Goal: Task Accomplishment & Management: Use online tool/utility

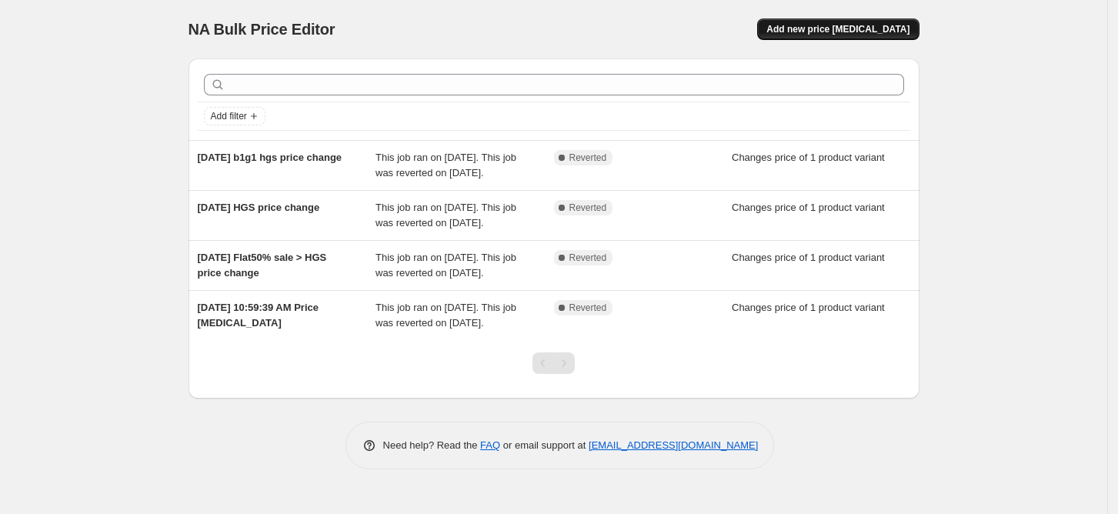
click at [818, 33] on span "Add new price [MEDICAL_DATA]" at bounding box center [837, 29] width 143 height 12
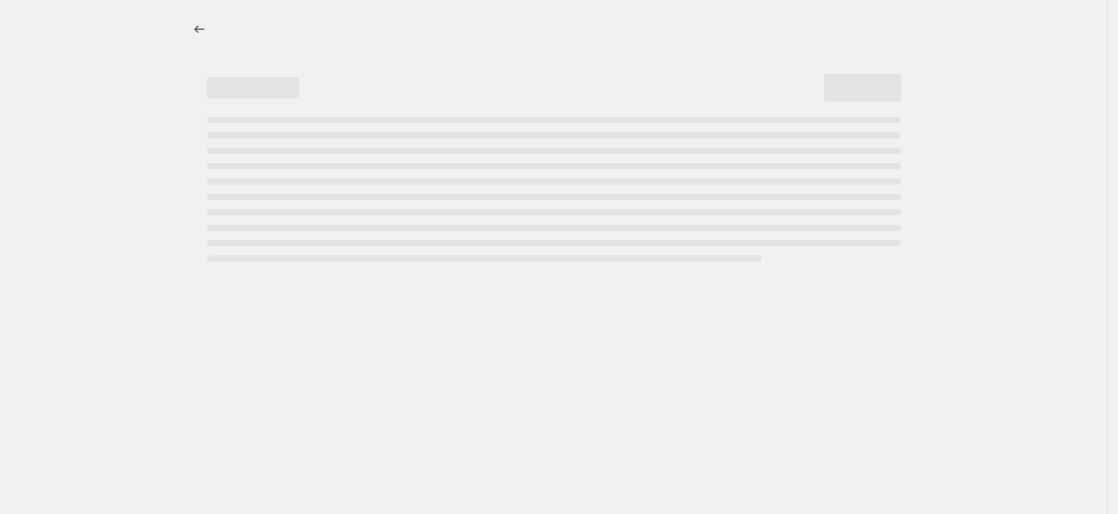
select select "percentage"
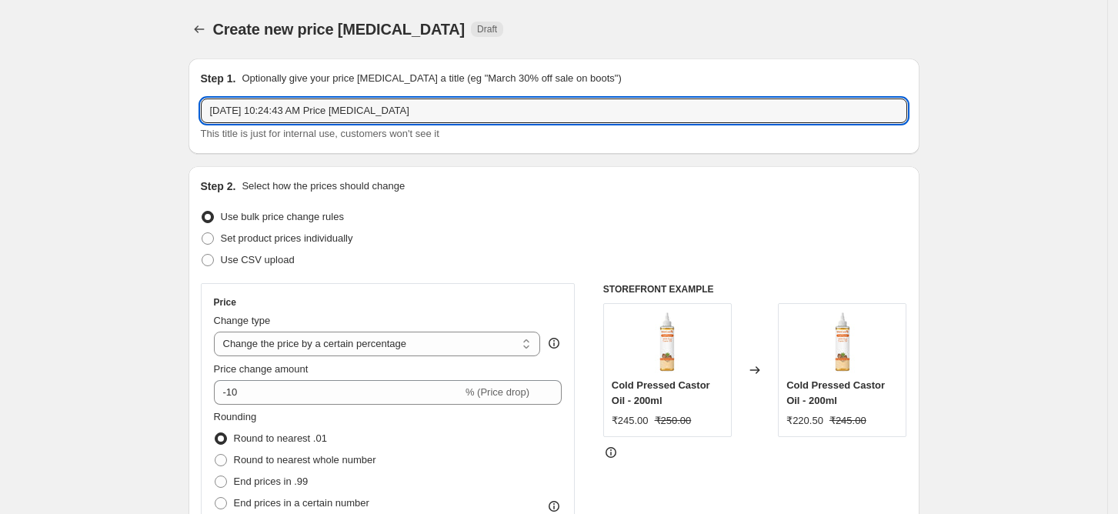
drag, startPoint x: 444, startPoint y: 112, endPoint x: 200, endPoint y: 112, distance: 243.8
click at [200, 112] on div "Step 1. Optionally give your price [MEDICAL_DATA] a title (eg "March 30% off sa…" at bounding box center [553, 105] width 731 height 95
type input "[DATE] sale all price change"
click at [215, 259] on span at bounding box center [208, 260] width 14 height 14
click at [202, 255] on input "Use CSV upload" at bounding box center [202, 254] width 1 height 1
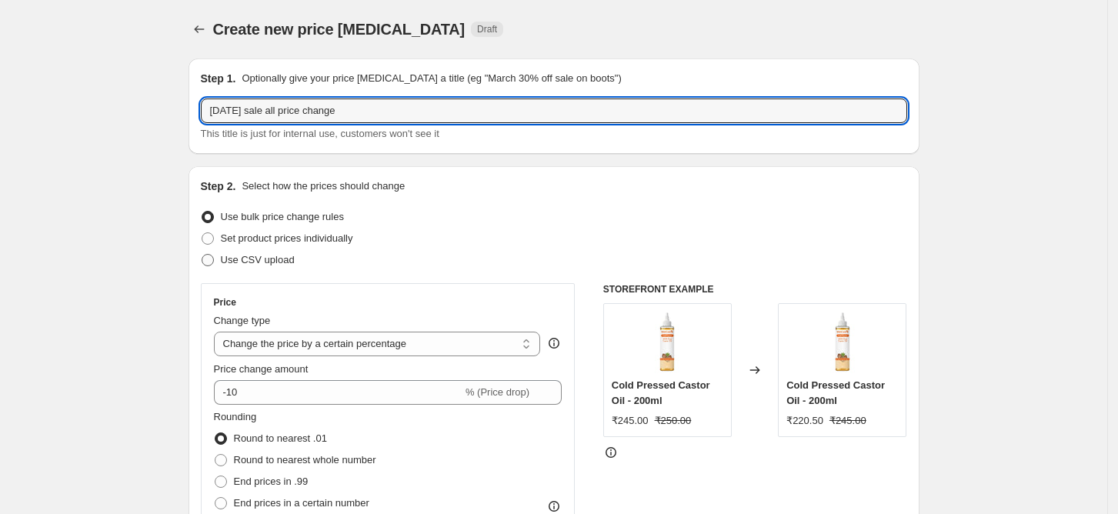
radio input "true"
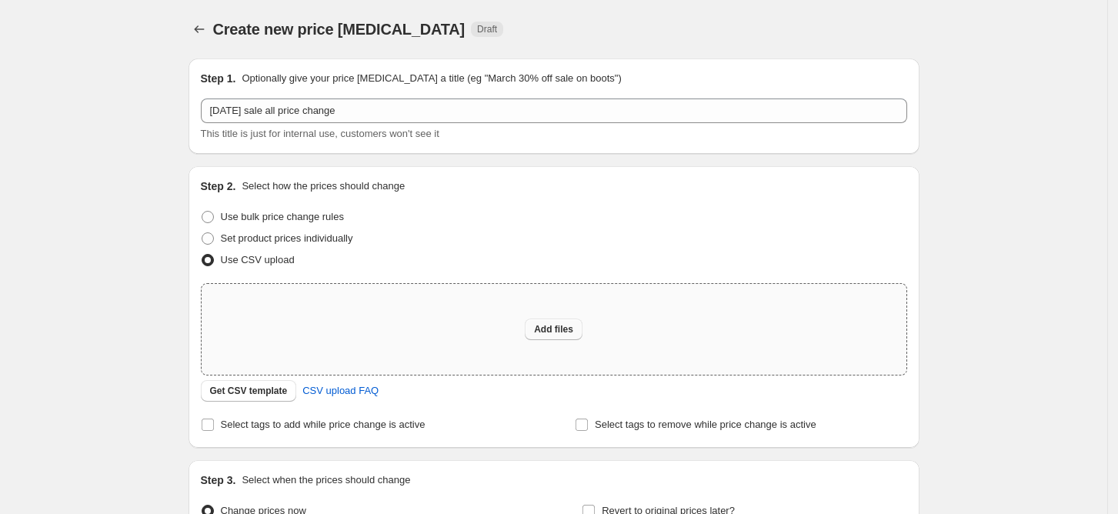
click at [567, 330] on span "Add files" at bounding box center [553, 329] width 39 height 12
type input "C:\fakepath\csv_template_user_63420 (1).csv"
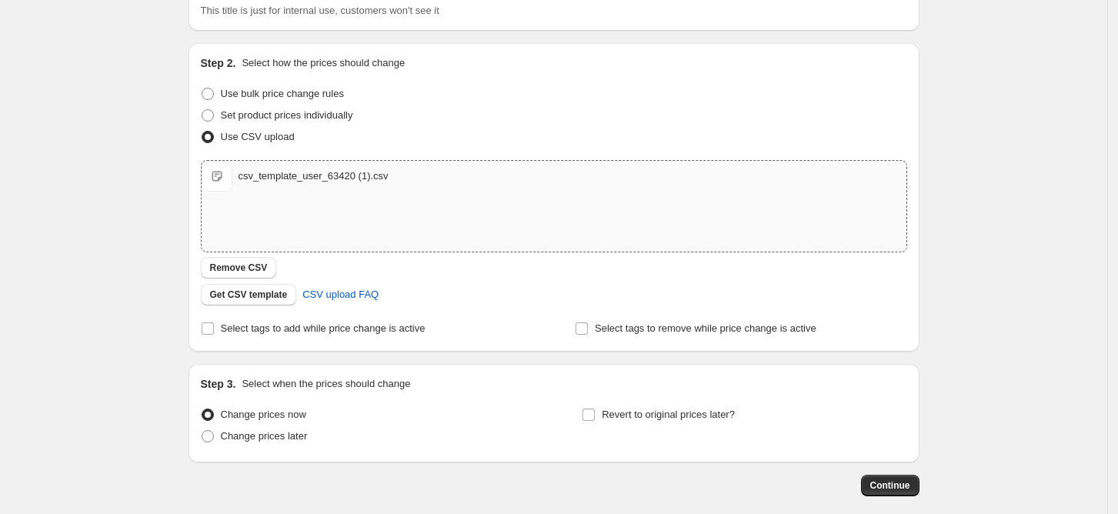
scroll to position [171, 0]
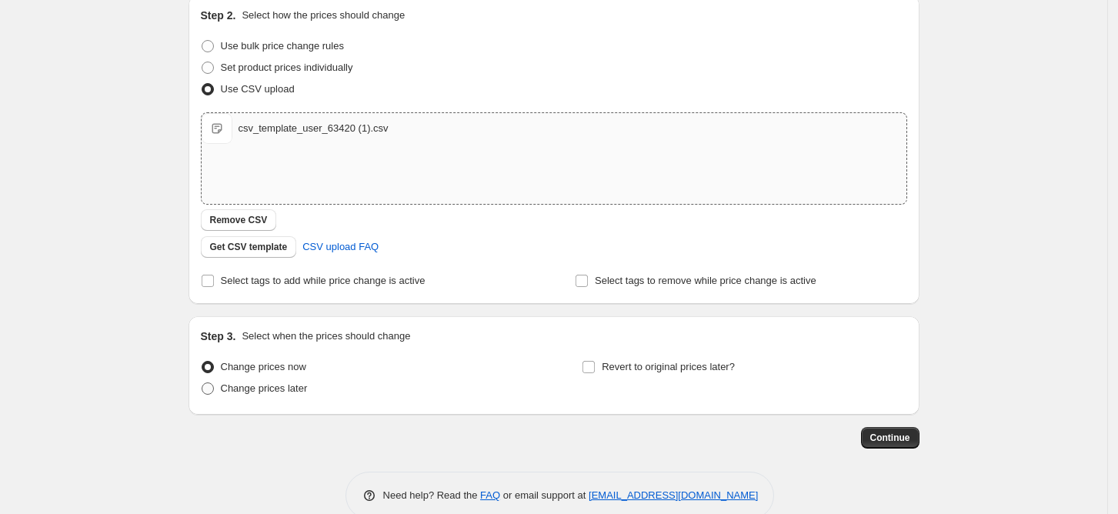
click at [211, 387] on span at bounding box center [208, 388] width 12 height 12
click at [202, 383] on input "Change prices later" at bounding box center [202, 382] width 1 height 1
radio input "true"
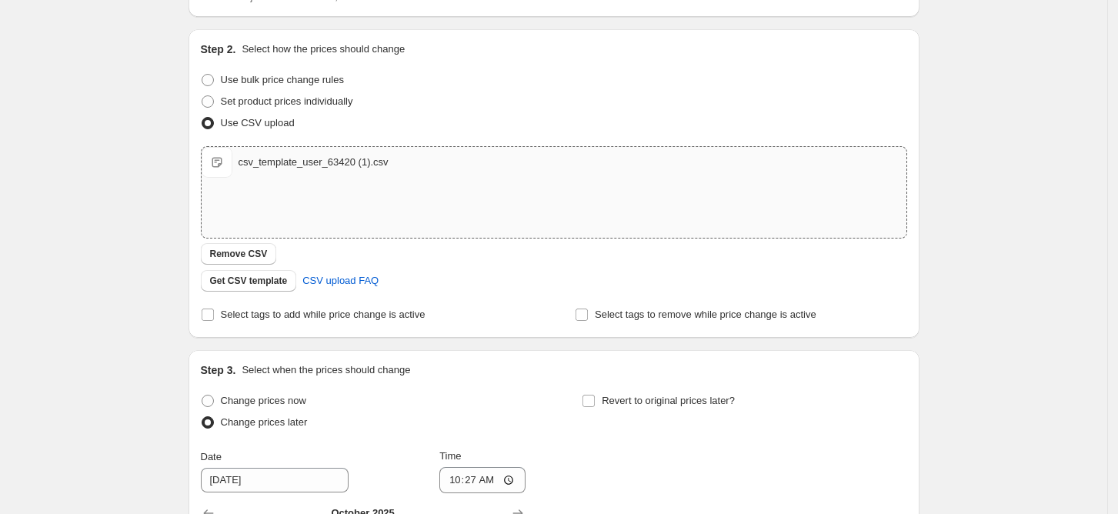
scroll to position [0, 0]
